Goal: Task Accomplishment & Management: Use online tool/utility

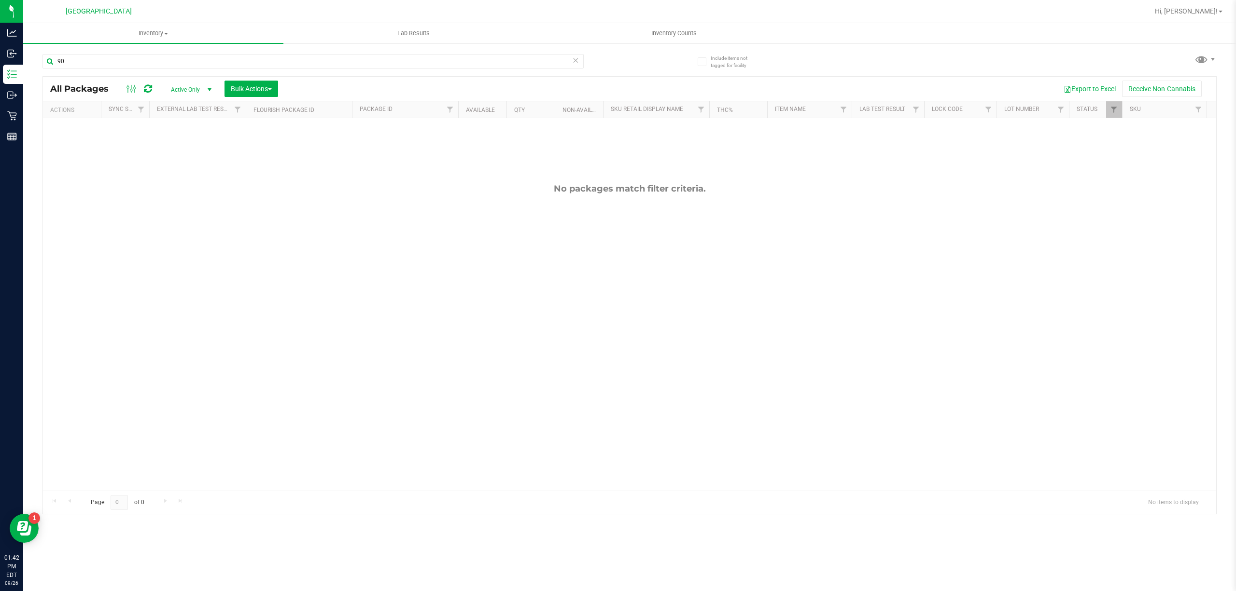
type input "9"
type input "4"
click at [246, 64] on input "0561481563073009" at bounding box center [312, 61] width 541 height 14
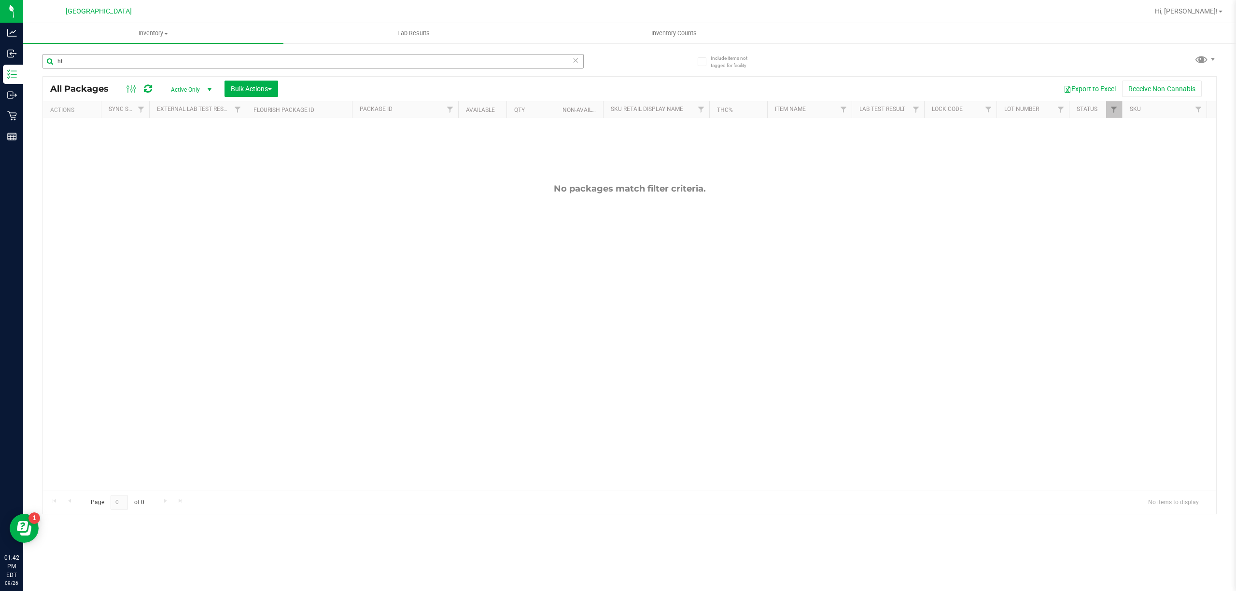
type input "htm"
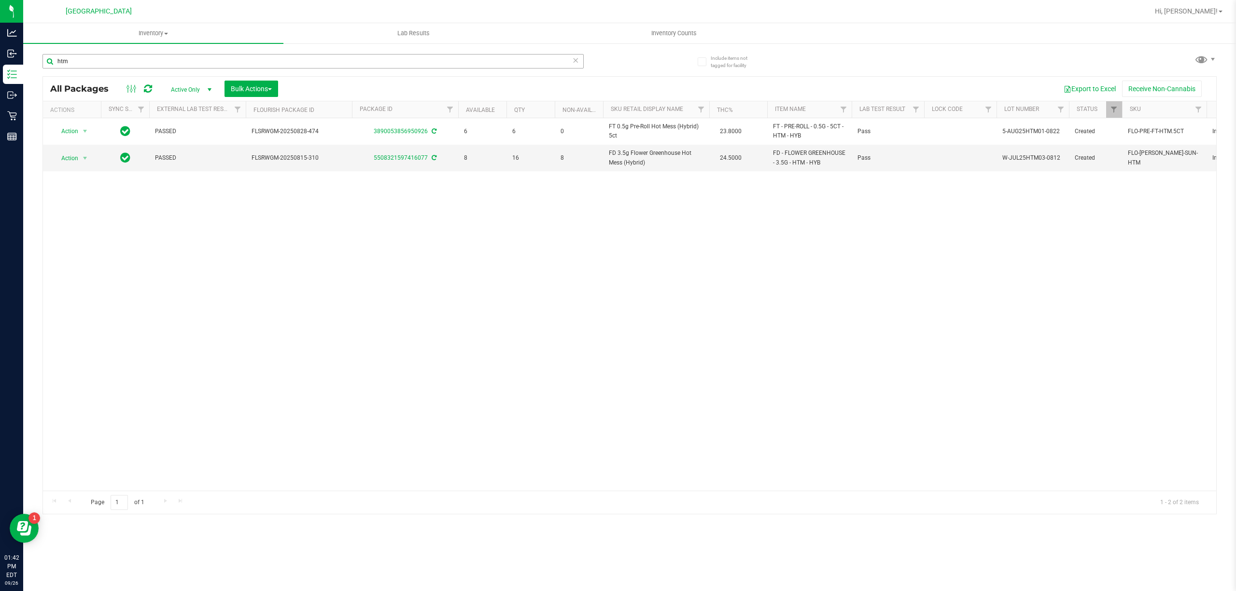
click at [241, 68] on input "htm" at bounding box center [312, 61] width 541 height 14
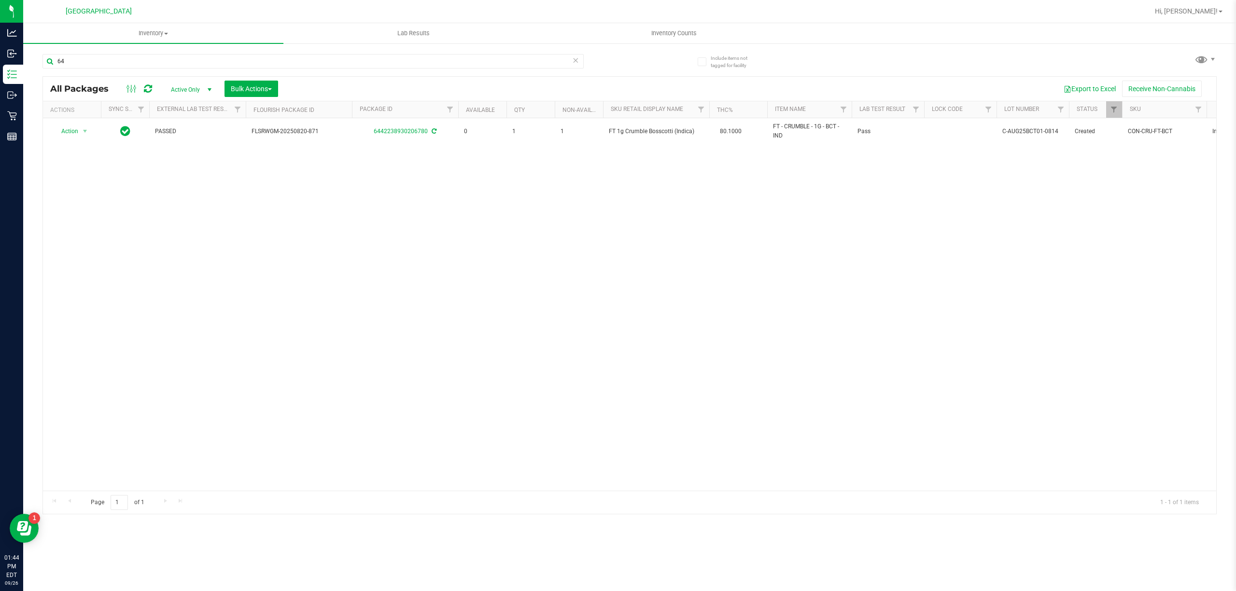
type input "6"
type input "bct"
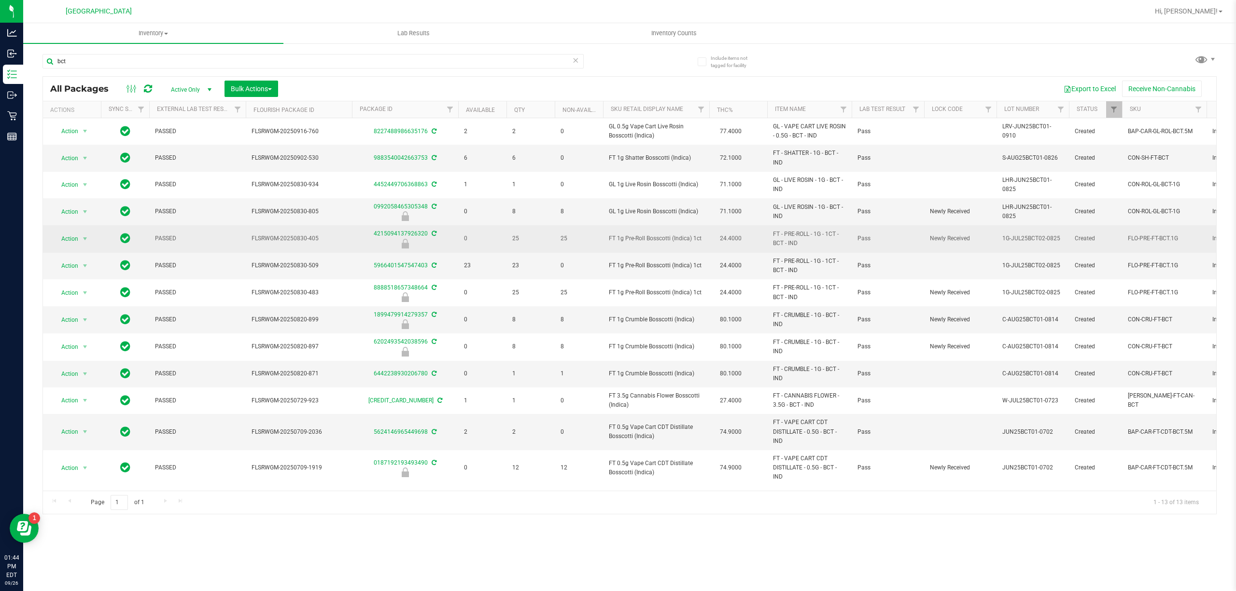
scroll to position [6, 0]
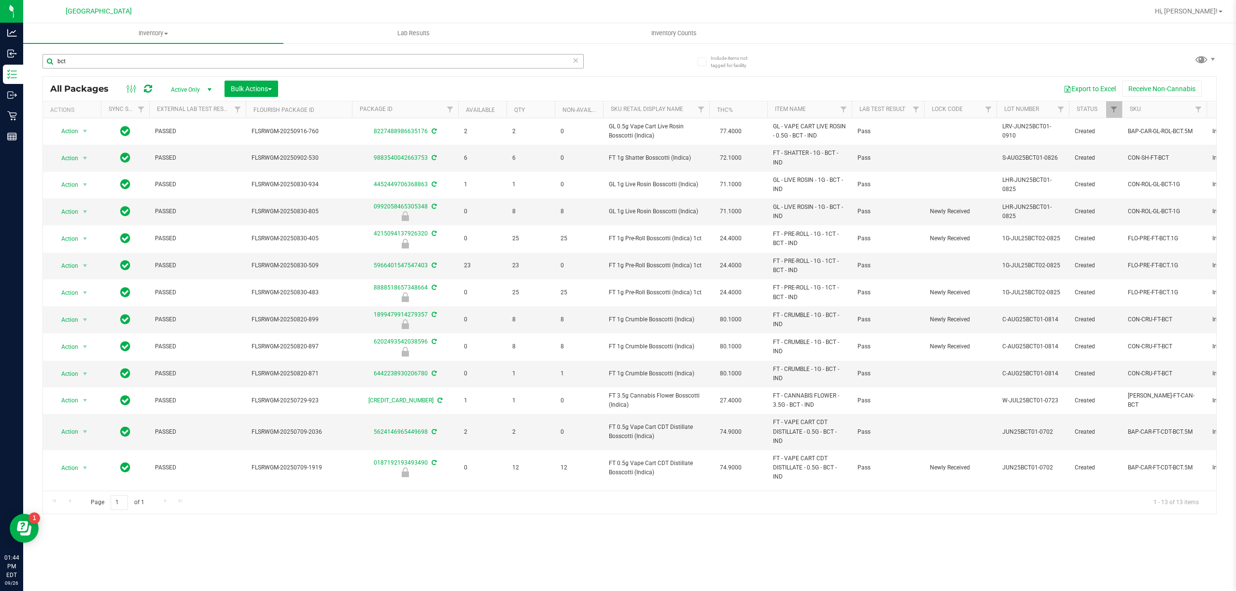
click at [228, 55] on input "bct" at bounding box center [312, 61] width 541 height 14
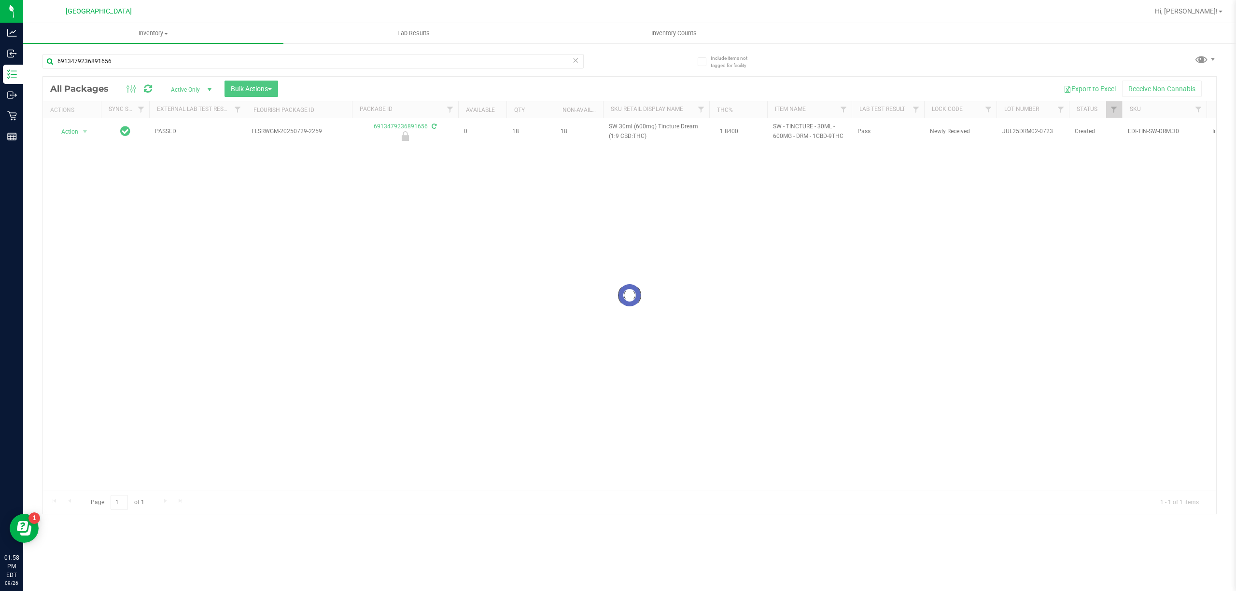
type input "6913479236891656"
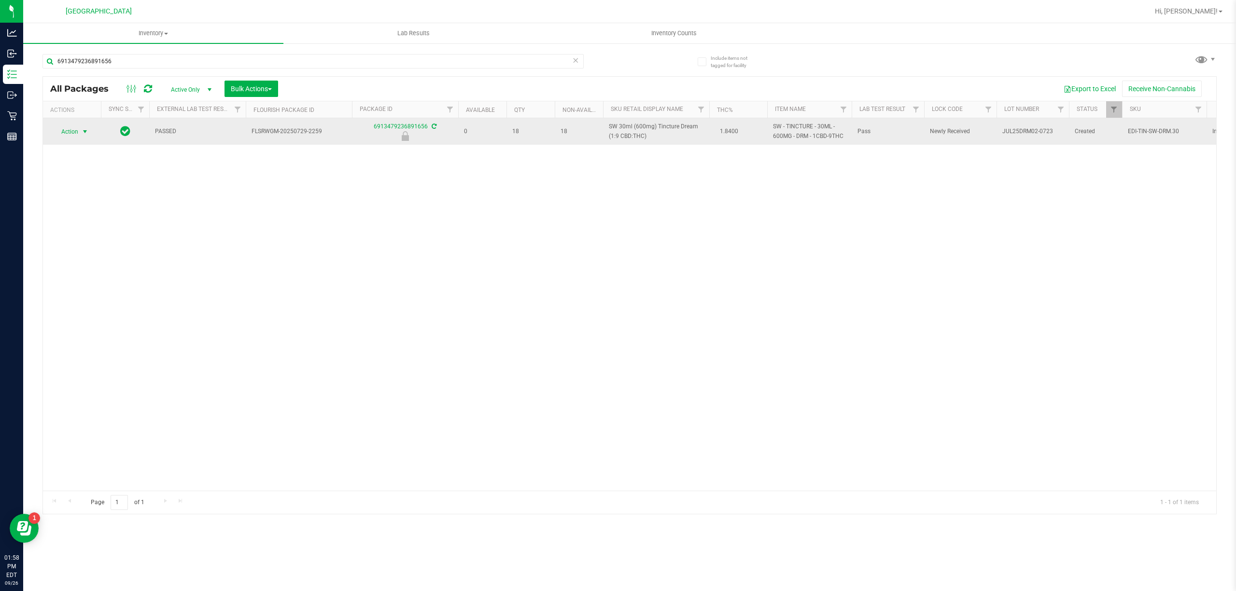
click at [78, 132] on span "Action" at bounding box center [66, 132] width 26 height 14
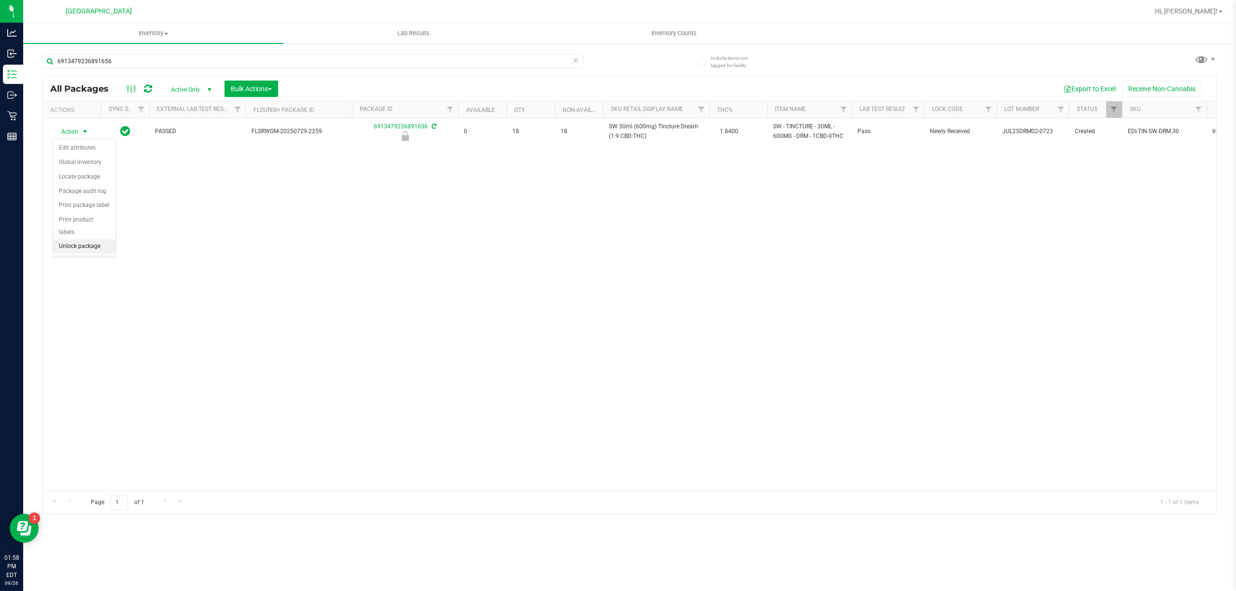
click at [72, 252] on li "Unlock package" at bounding box center [84, 246] width 62 height 14
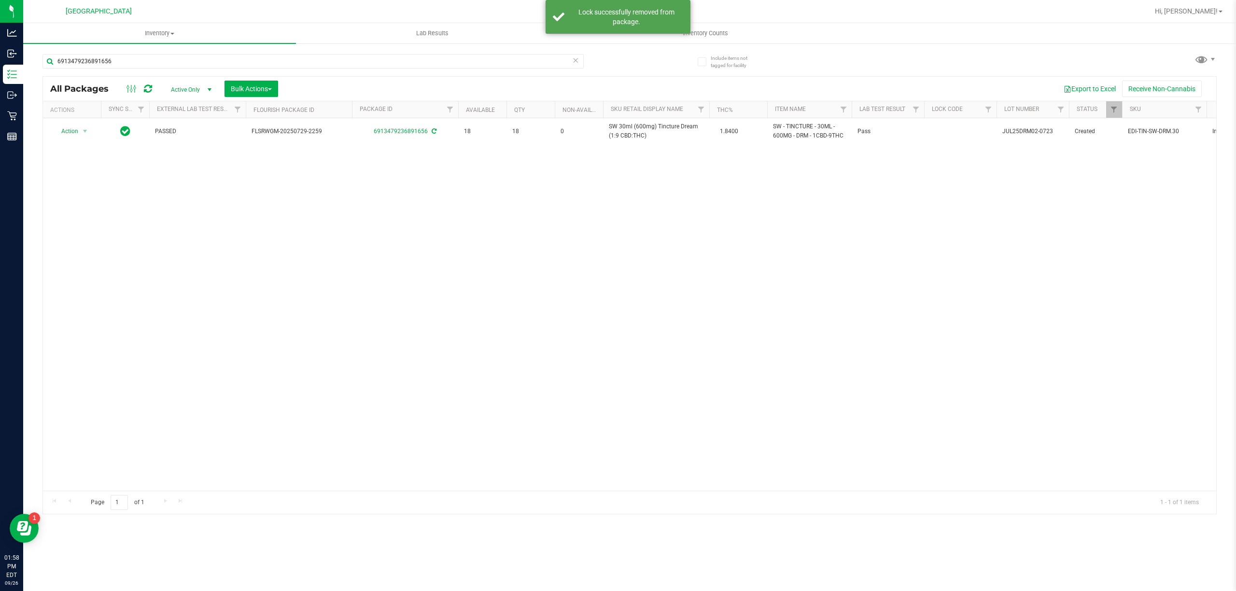
click at [628, 135] on span "SW 30ml (600mg) Tincture Dream (1:9 CBD:THC)" at bounding box center [656, 131] width 95 height 18
click at [88, 61] on input "6913479236891656" at bounding box center [312, 61] width 541 height 14
paste input "SW 30ml (600mg) Tincture Dream (1:9 CBD:THC)"
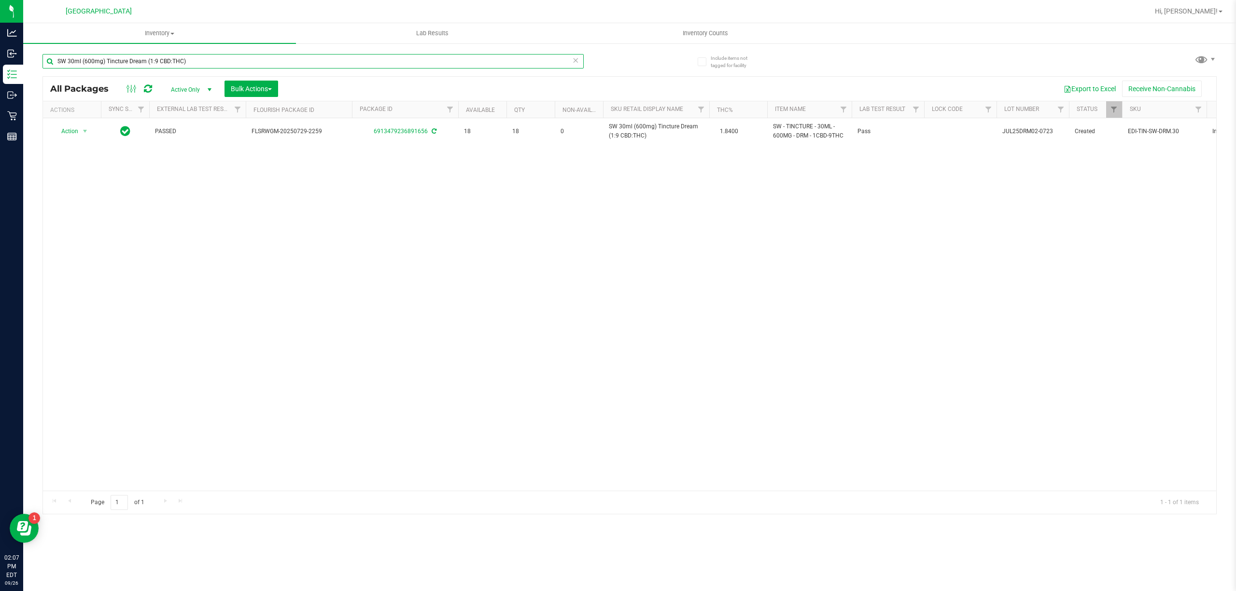
click at [91, 58] on input "SW 30ml (600mg) Tincture Dream (1:9 CBD:THC)" at bounding box center [312, 61] width 541 height 14
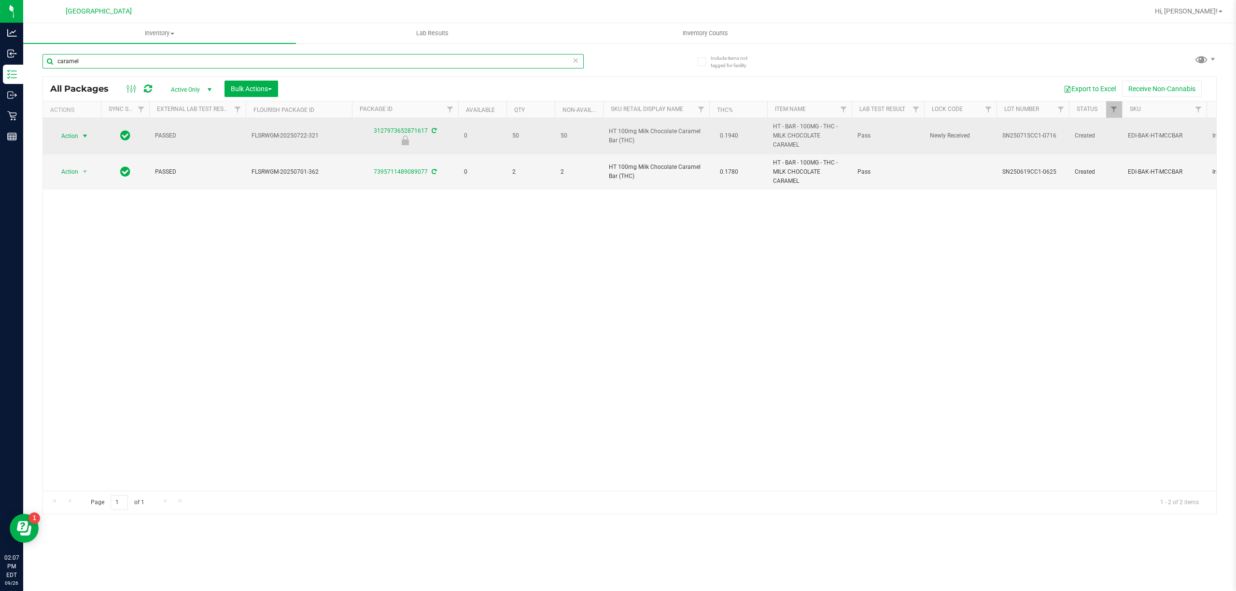
type input "caramel"
click at [82, 132] on span "select" at bounding box center [85, 136] width 8 height 8
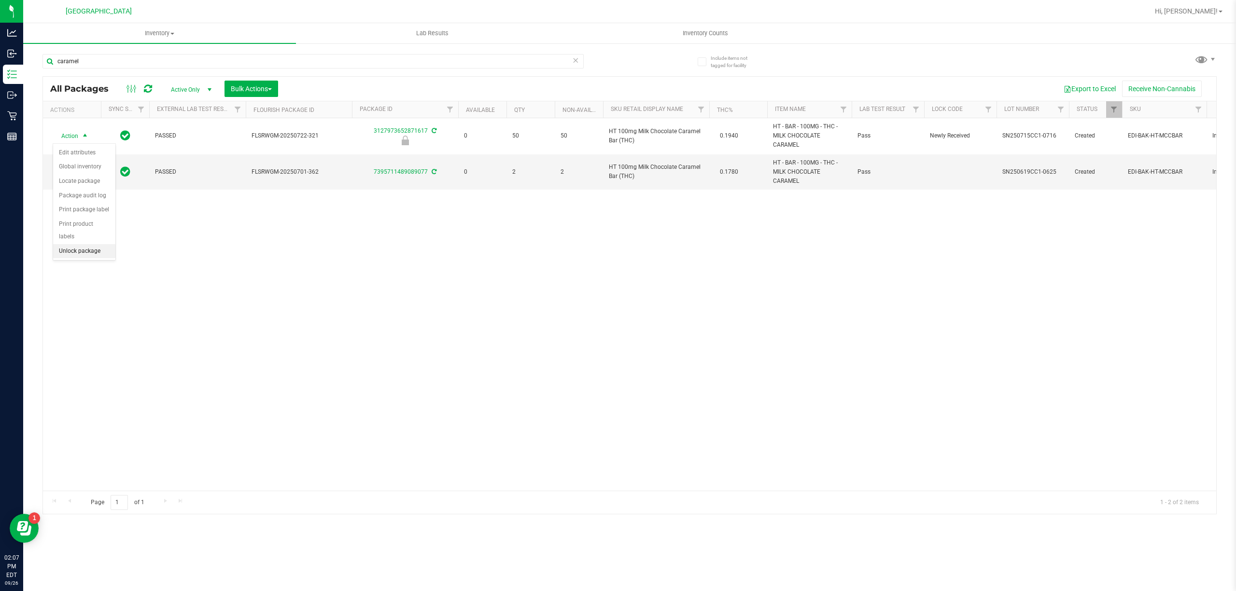
click at [102, 256] on li "Unlock package" at bounding box center [84, 251] width 62 height 14
click at [275, 51] on div "caramel" at bounding box center [335, 60] width 587 height 31
click at [275, 55] on input "caramel" at bounding box center [312, 61] width 541 height 14
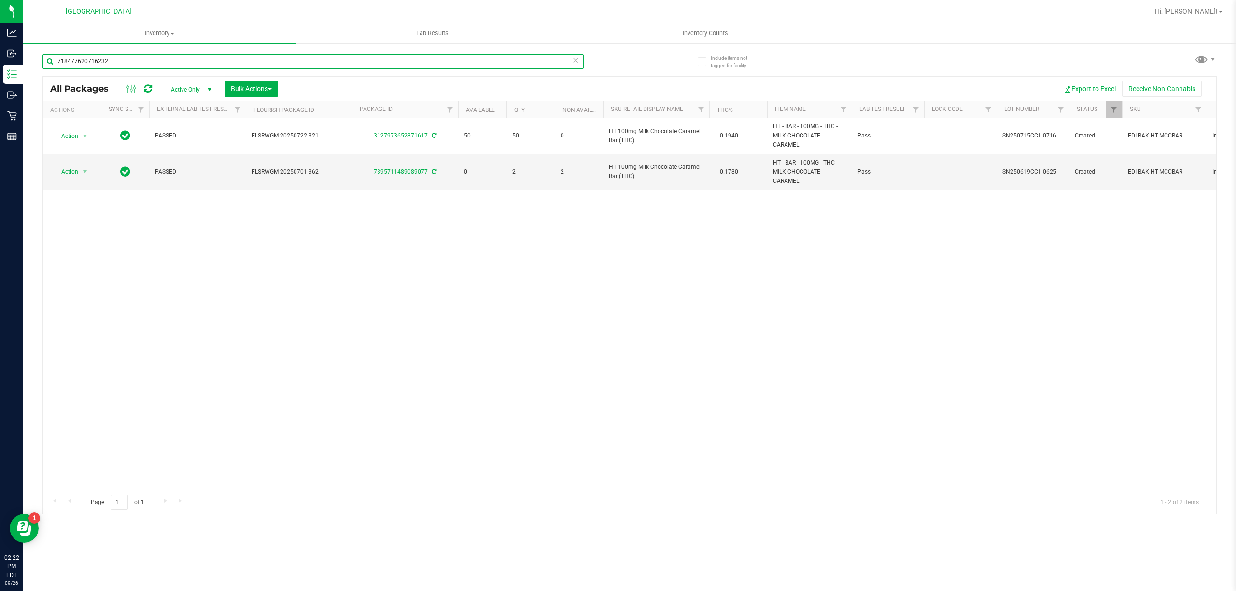
type input "7184776207162324"
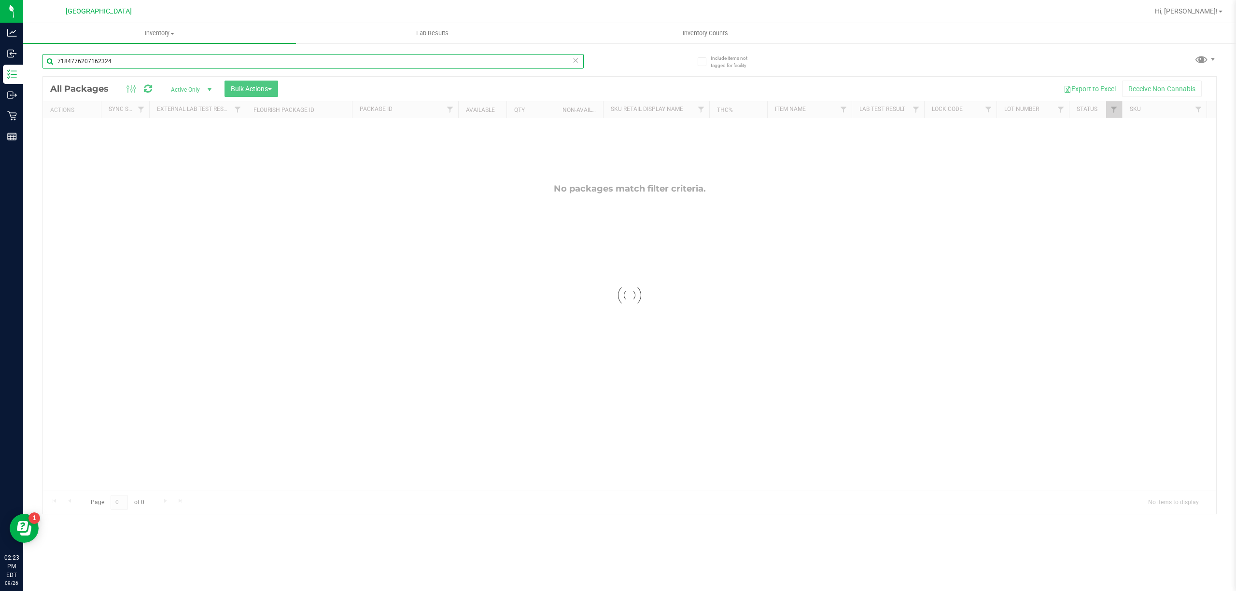
click at [282, 57] on input "7184776207162324" at bounding box center [312, 61] width 541 height 14
